Goal: Task Accomplishment & Management: Use online tool/utility

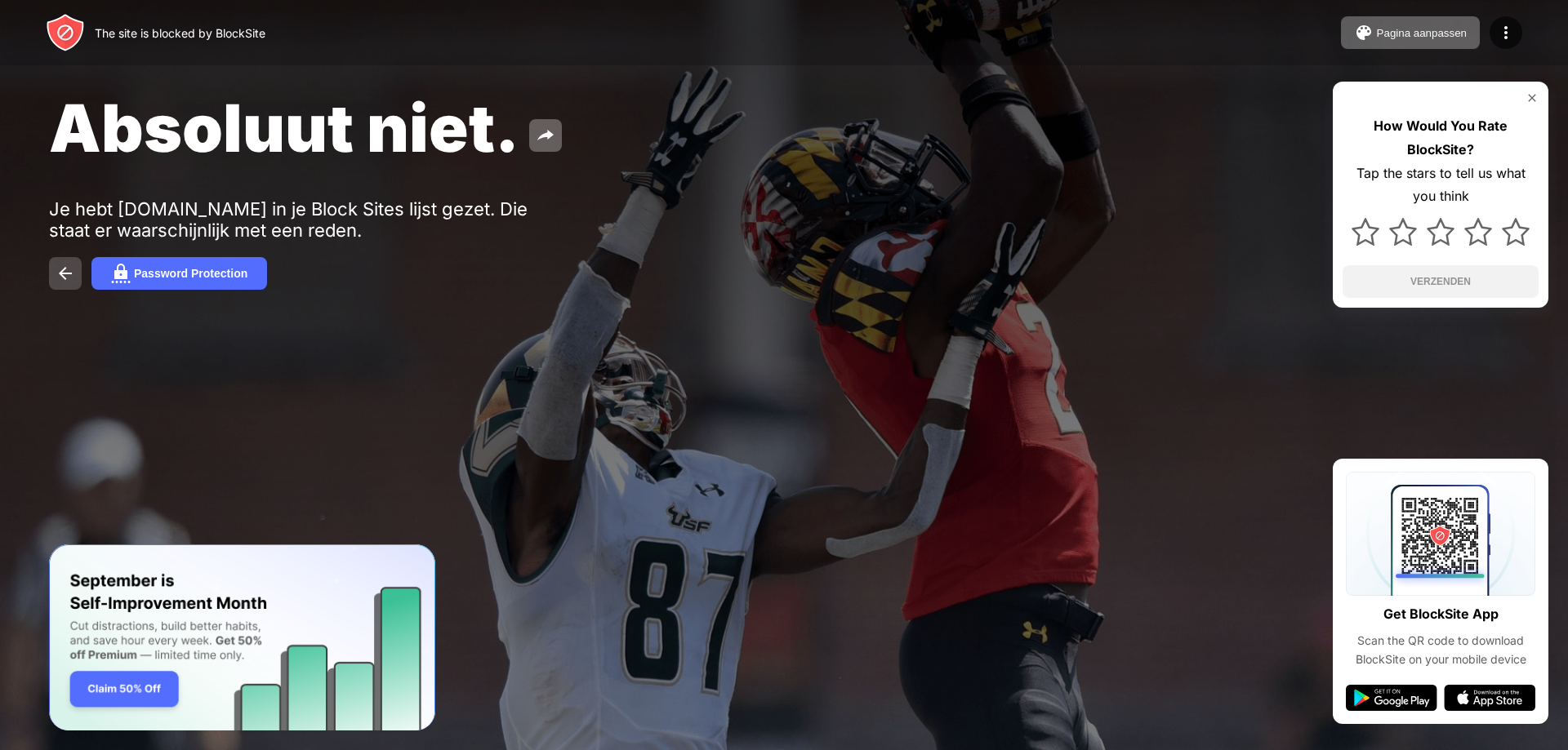
click at [53, 272] on button at bounding box center [65, 273] width 32 height 32
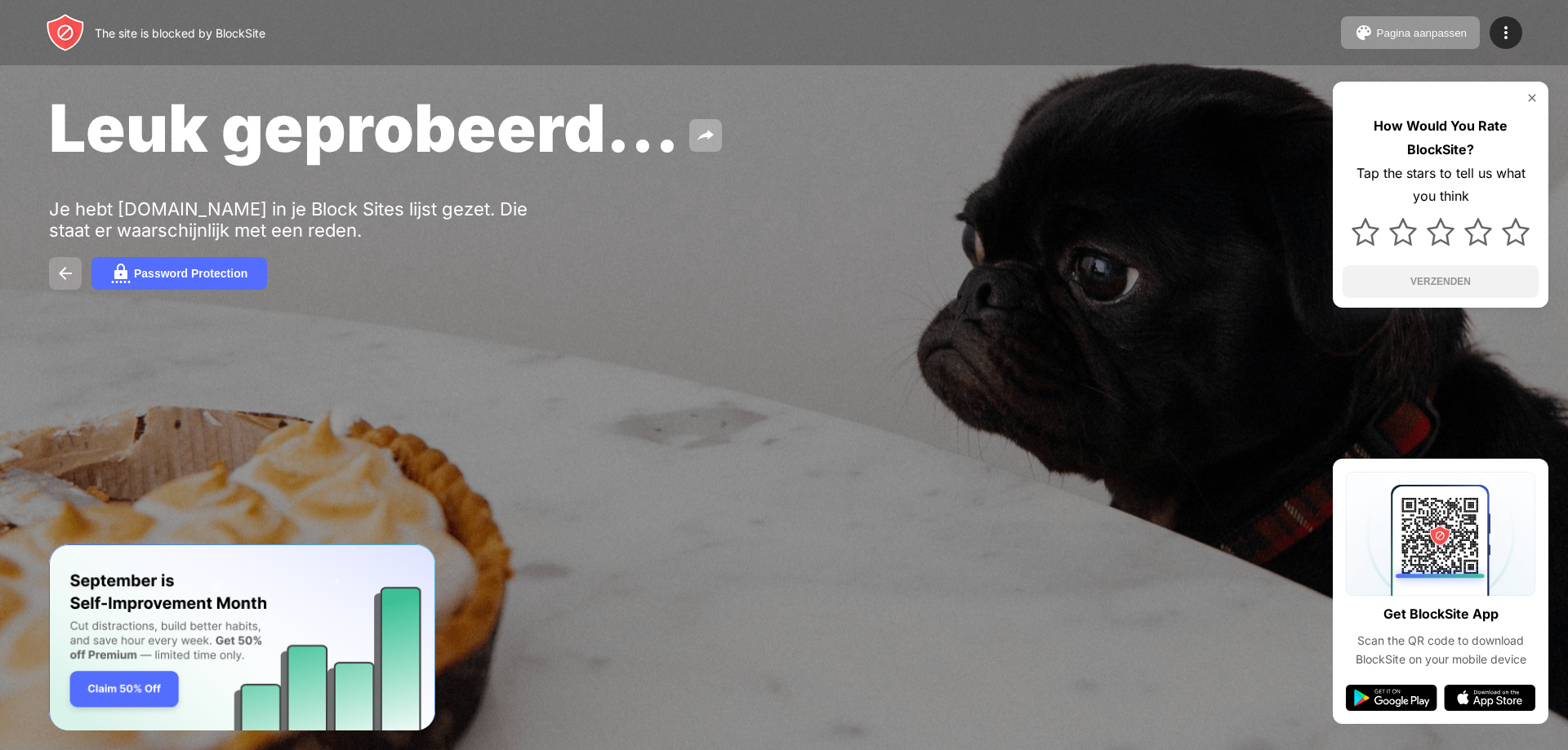
click at [65, 265] on img at bounding box center [66, 274] width 20 height 20
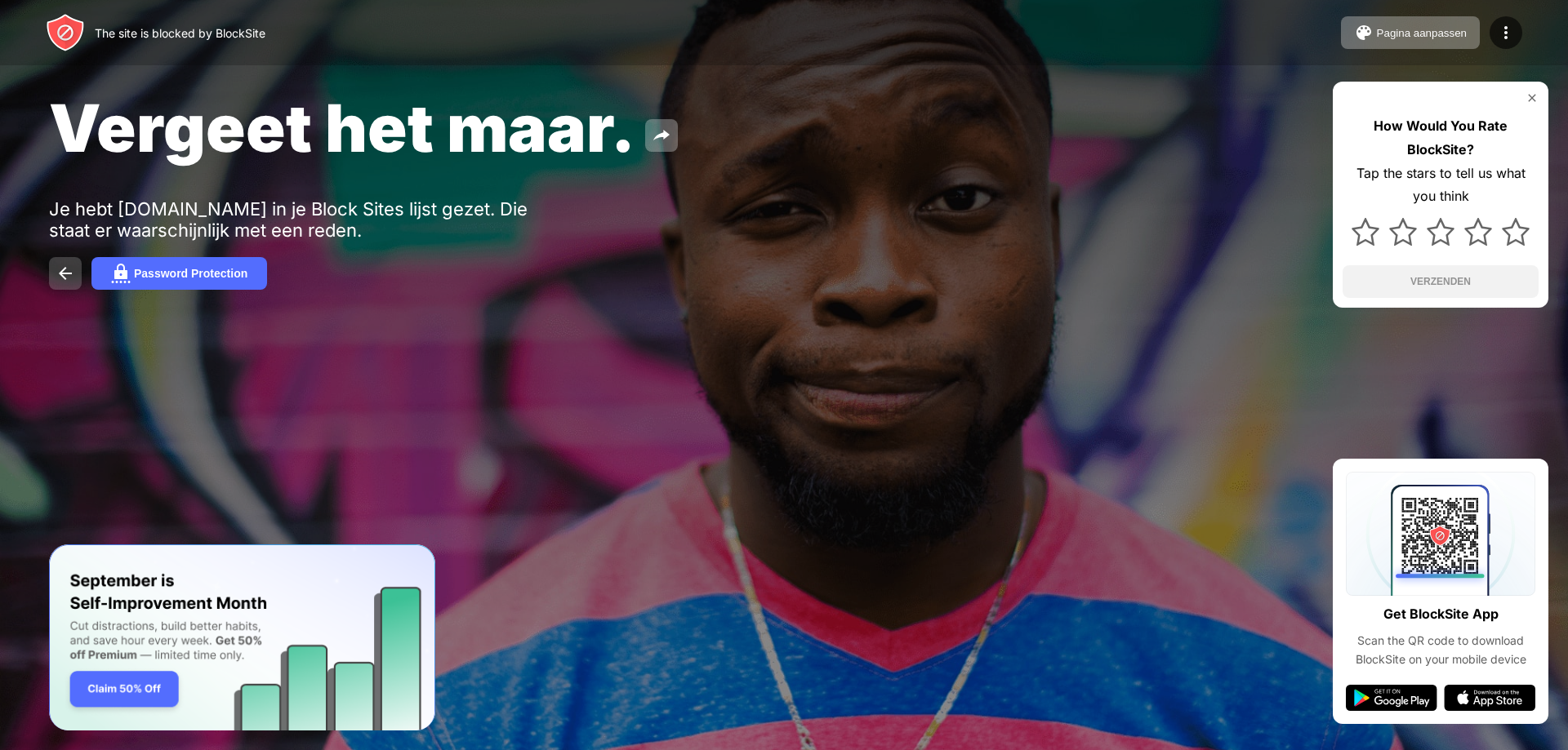
click at [78, 280] on button at bounding box center [65, 273] width 32 height 32
click at [64, 287] on button at bounding box center [65, 273] width 32 height 32
